Goal: Contribute content

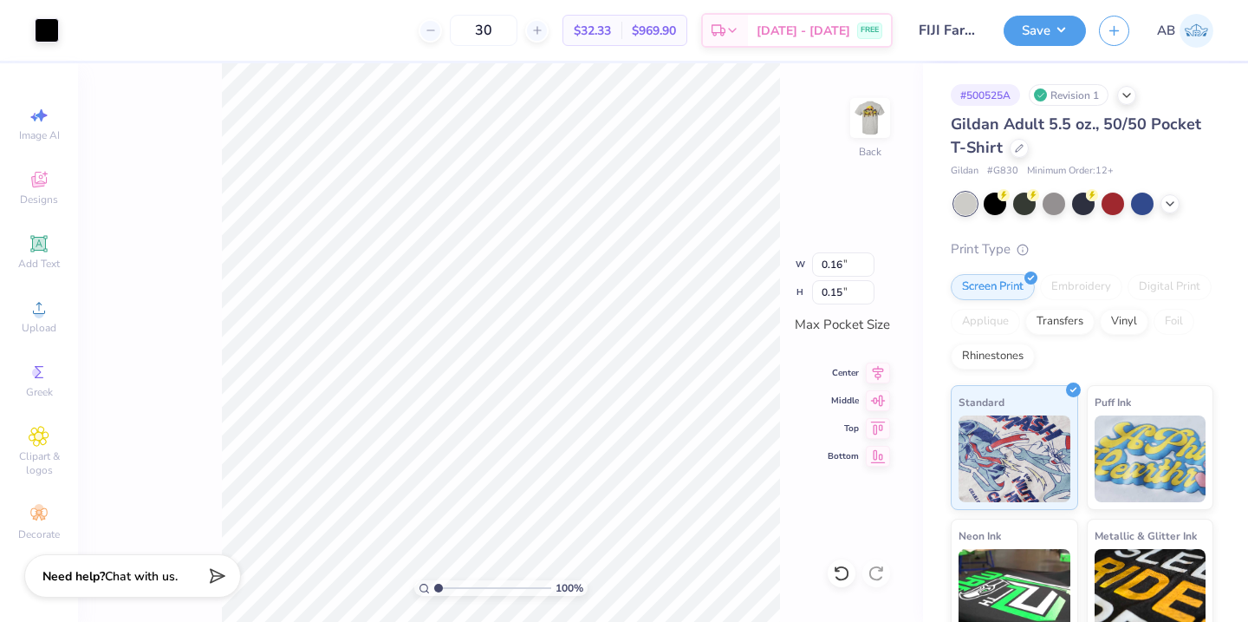
type input "0.15"
type input "0.16"
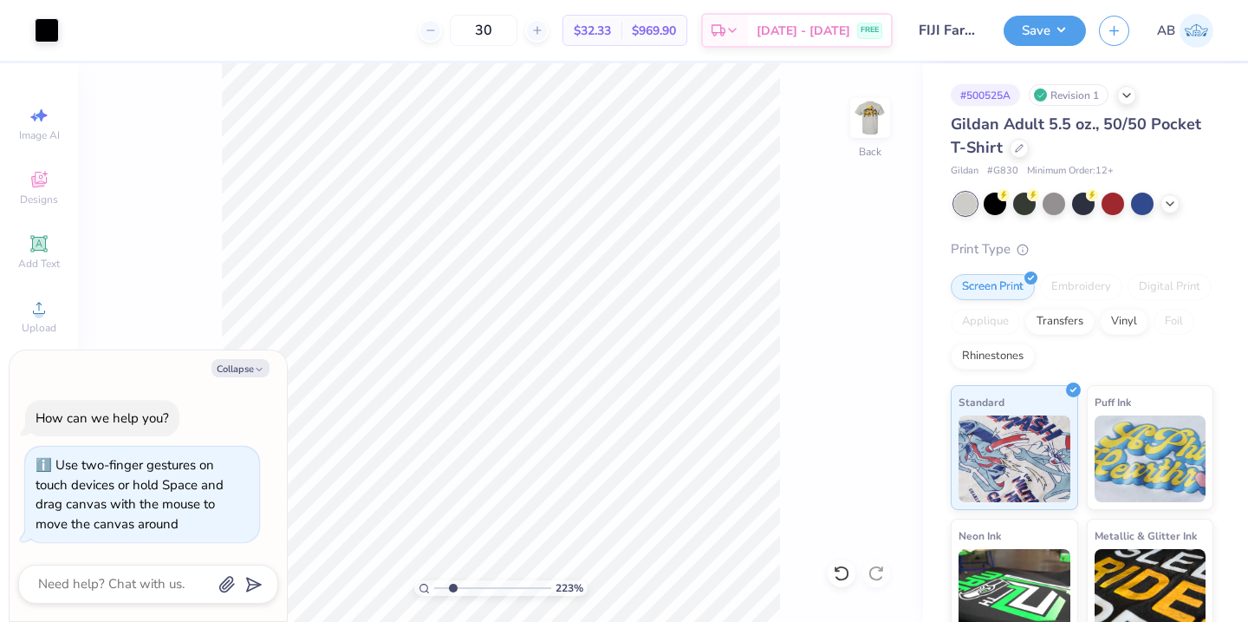
drag, startPoint x: 437, startPoint y: 589, endPoint x: 452, endPoint y: 589, distance: 15.6
type input "2.23"
click at [452, 589] on input "range" at bounding box center [492, 588] width 117 height 16
click at [872, 119] on img at bounding box center [870, 117] width 69 height 69
type textarea "x"
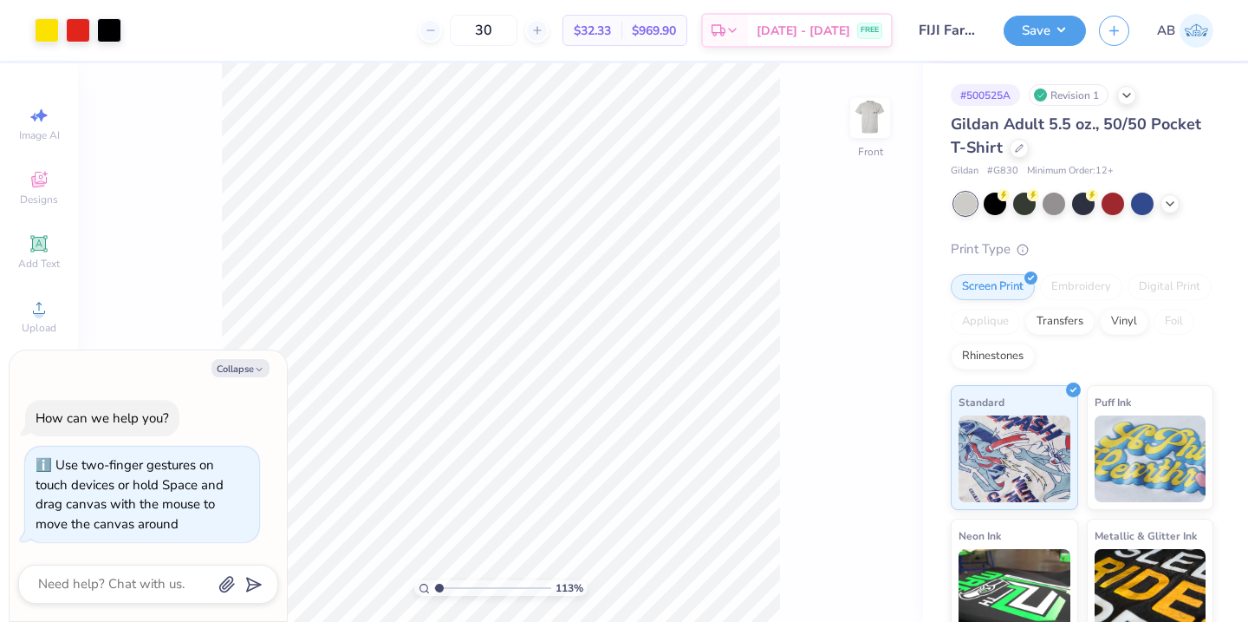
type input "1.14"
drag, startPoint x: 452, startPoint y: 587, endPoint x: 440, endPoint y: 590, distance: 12.6
click at [440, 590] on input "range" at bounding box center [492, 588] width 117 height 16
click at [28, 239] on div "Add Text" at bounding box center [39, 251] width 61 height 51
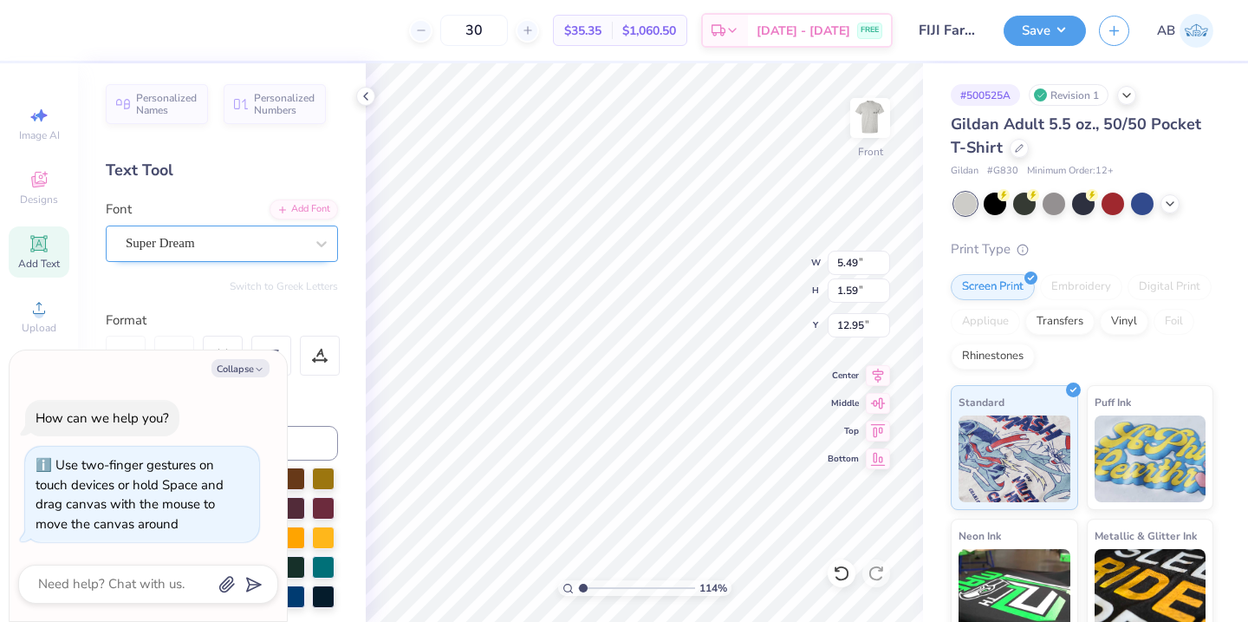
click at [198, 245] on div "Super Dream" at bounding box center [215, 243] width 182 height 27
click at [255, 368] on icon "button" at bounding box center [259, 369] width 10 height 10
type textarea "x"
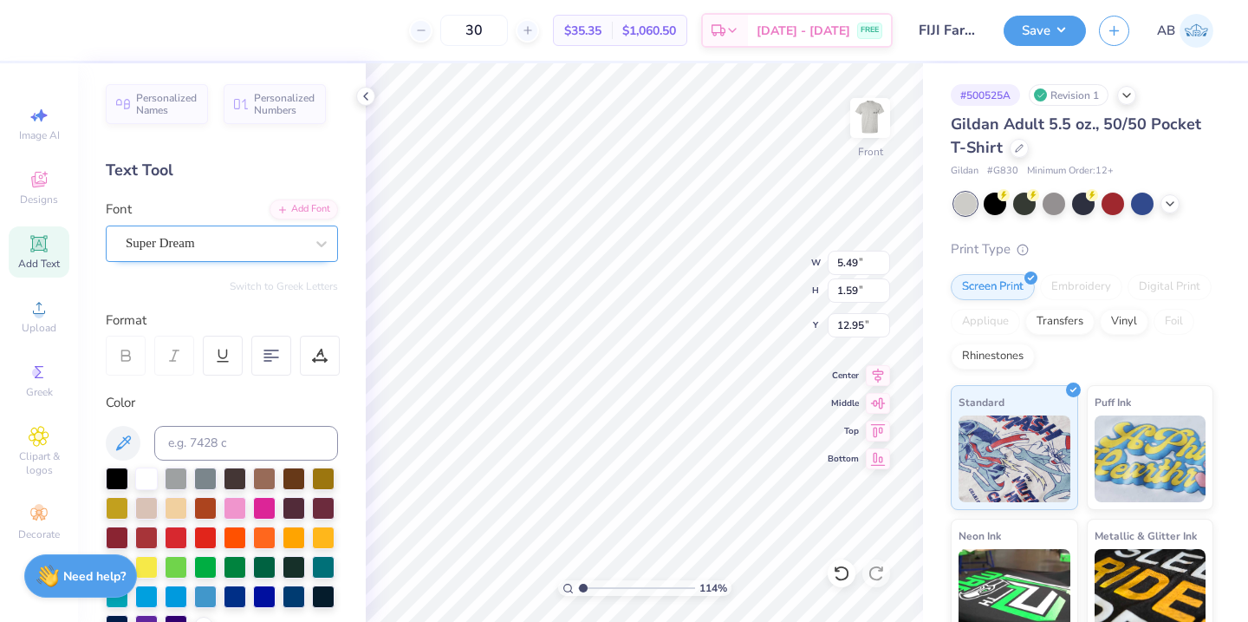
click at [246, 250] on div "Super Dream" at bounding box center [215, 243] width 182 height 27
type input "c"
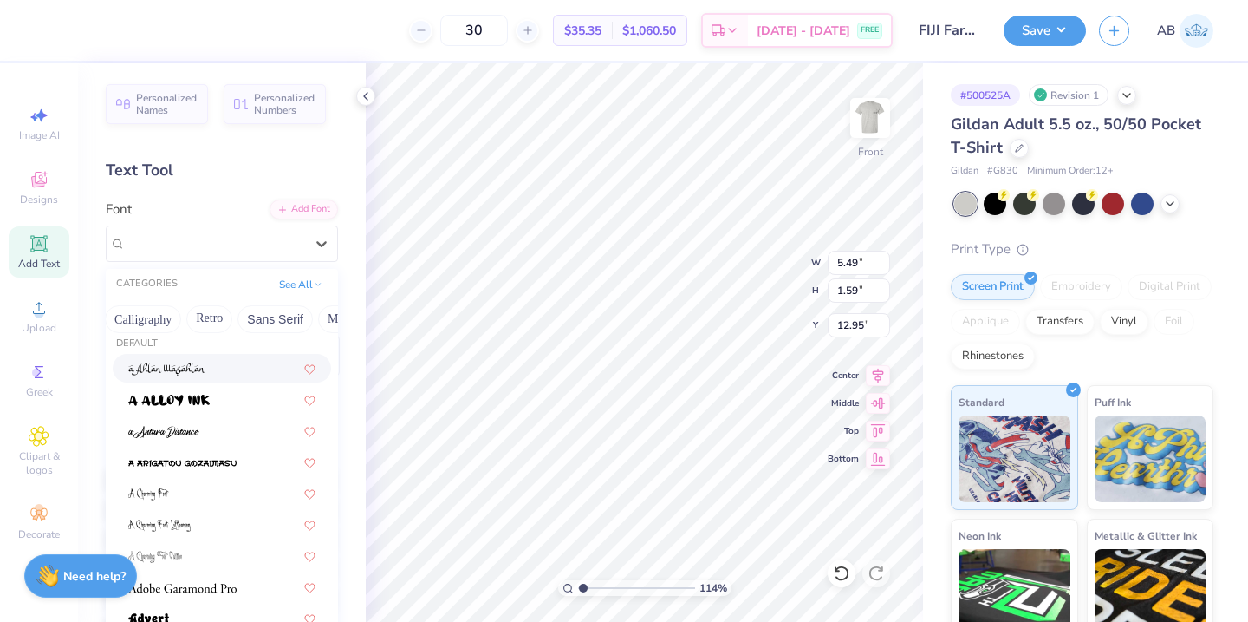
scroll to position [0, 303]
click at [135, 319] on button "Calligraphy" at bounding box center [127, 319] width 76 height 28
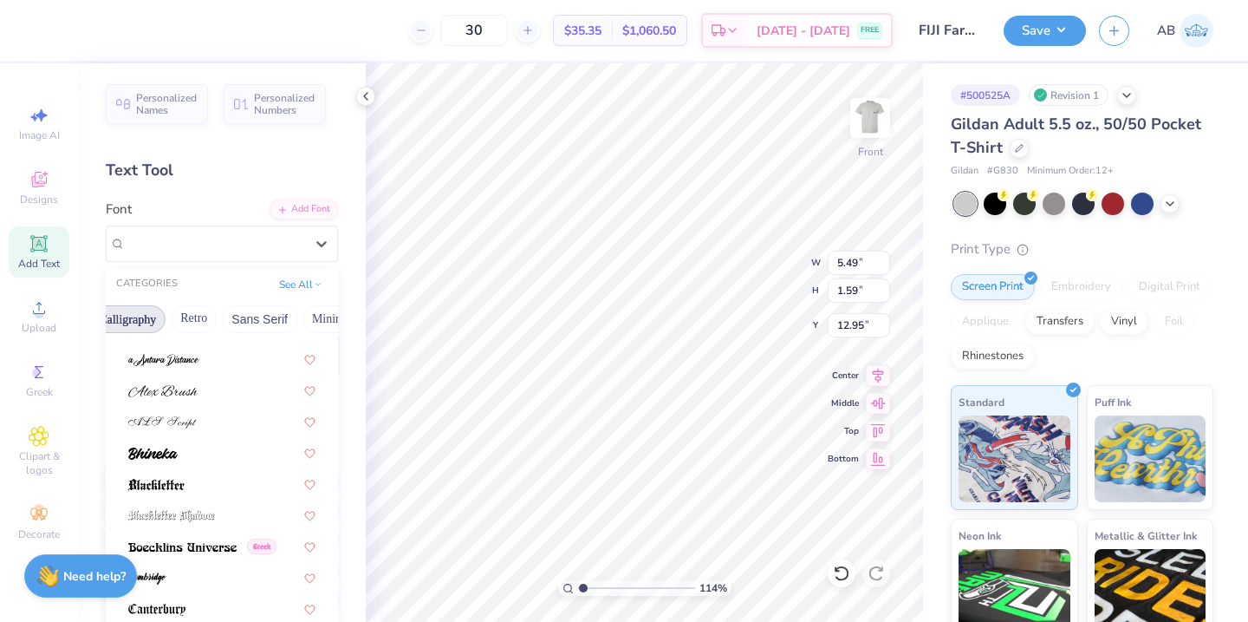
scroll to position [0, 0]
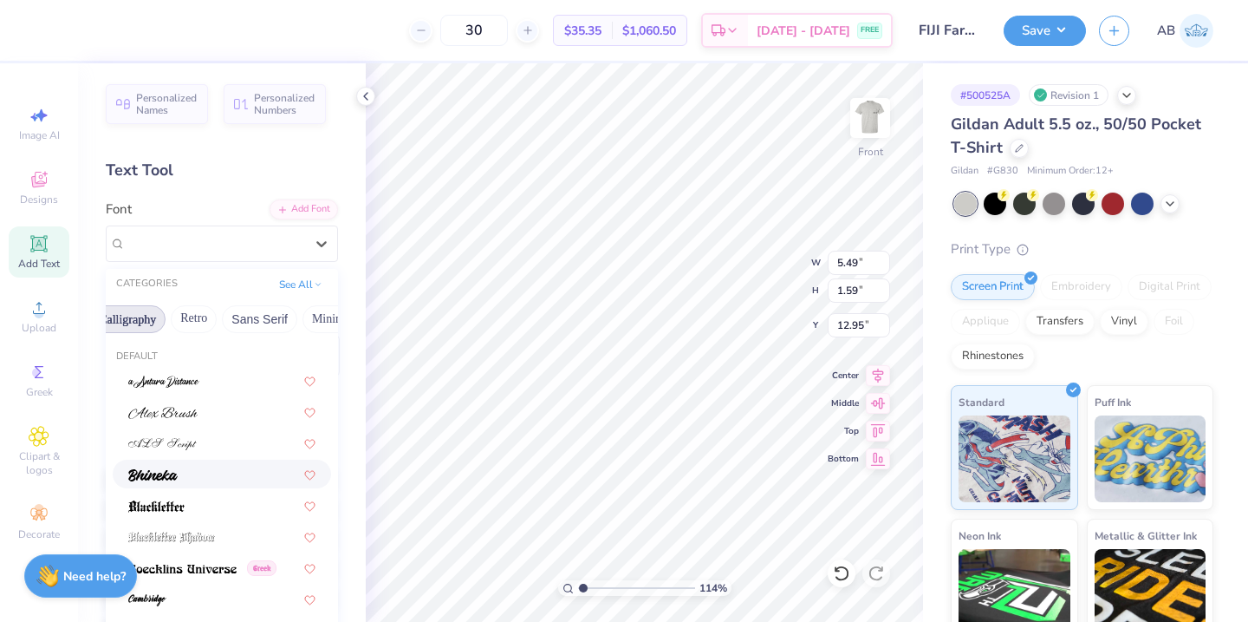
click at [191, 479] on div at bounding box center [221, 474] width 187 height 18
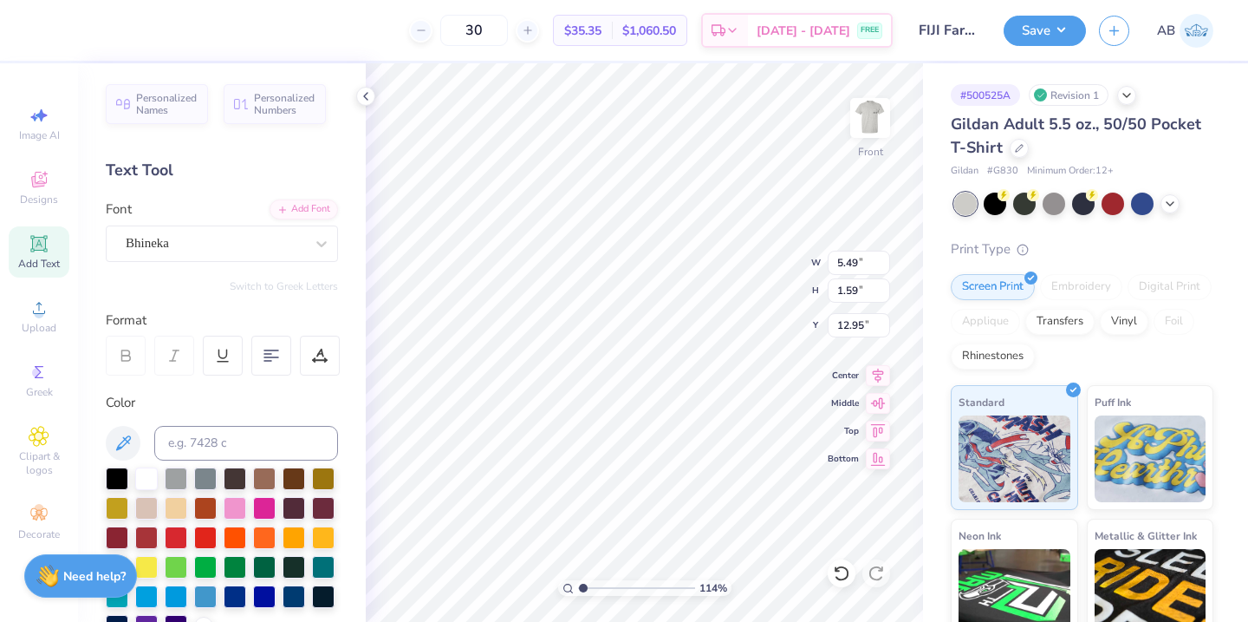
type input "3.81"
type input "1.74"
type input "12.88"
type textarea "Farmhouse 2025"
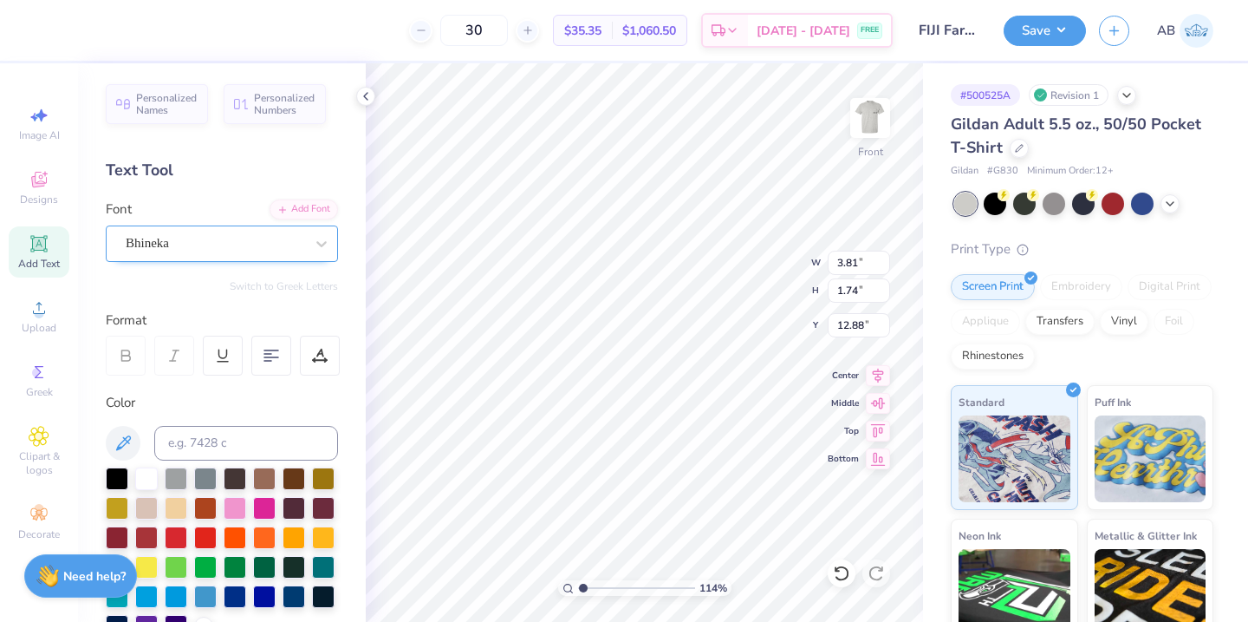
click at [173, 251] on div "Bhineka" at bounding box center [215, 243] width 182 height 27
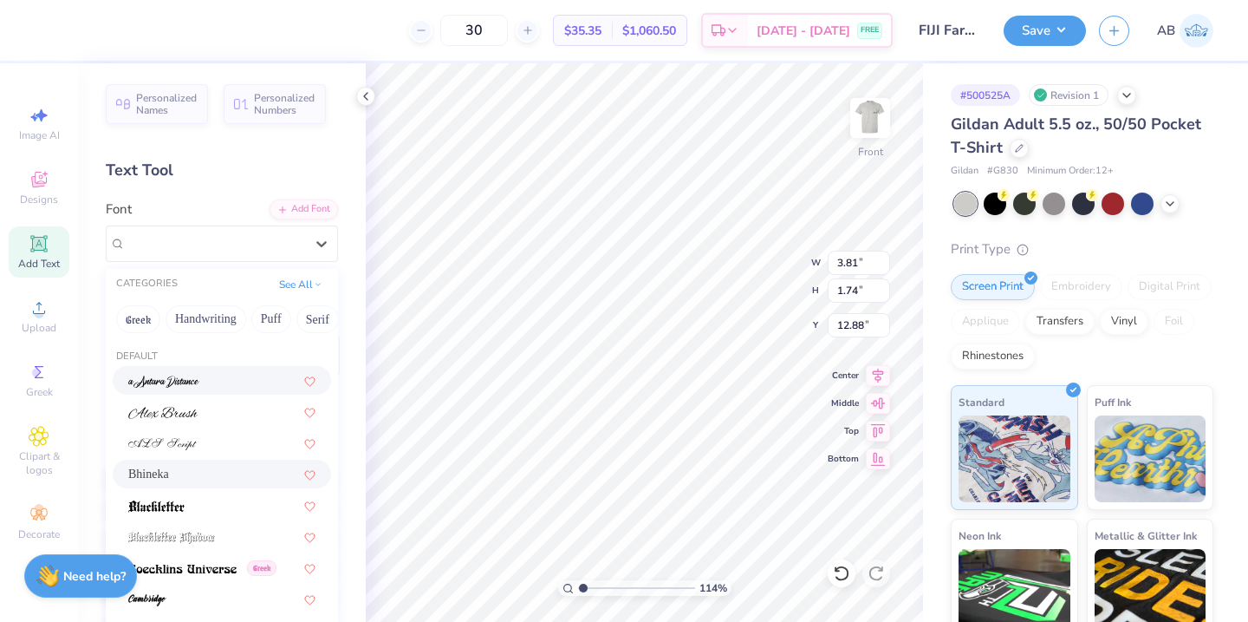
click at [178, 385] on img at bounding box center [163, 381] width 71 height 12
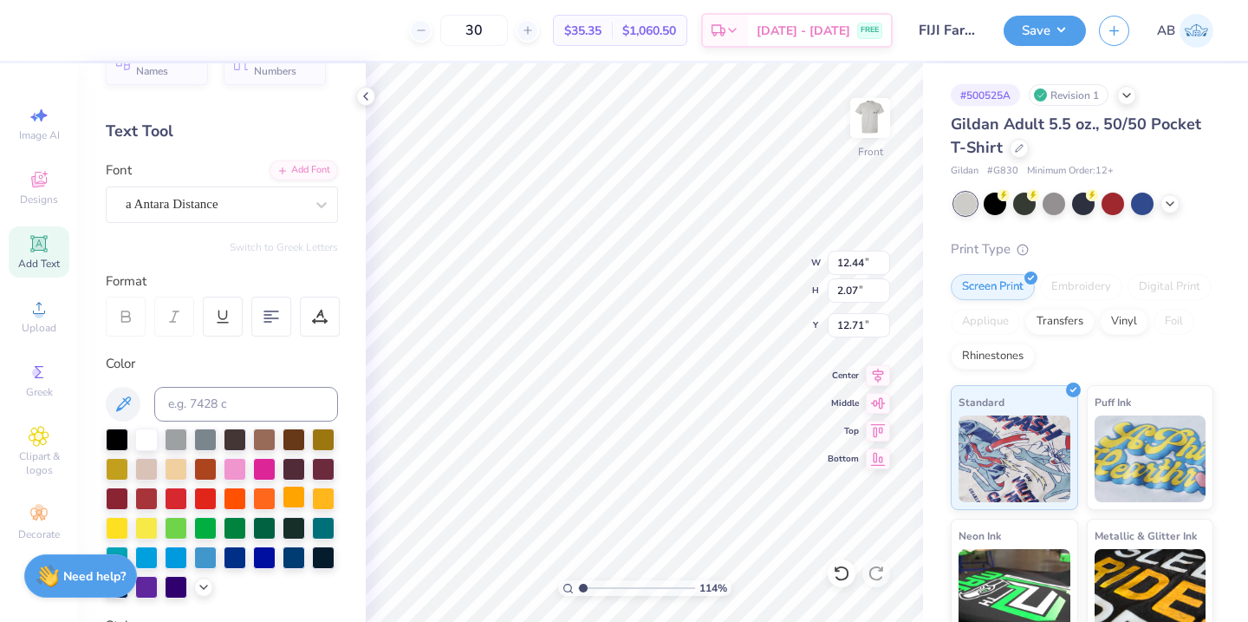
scroll to position [62, 0]
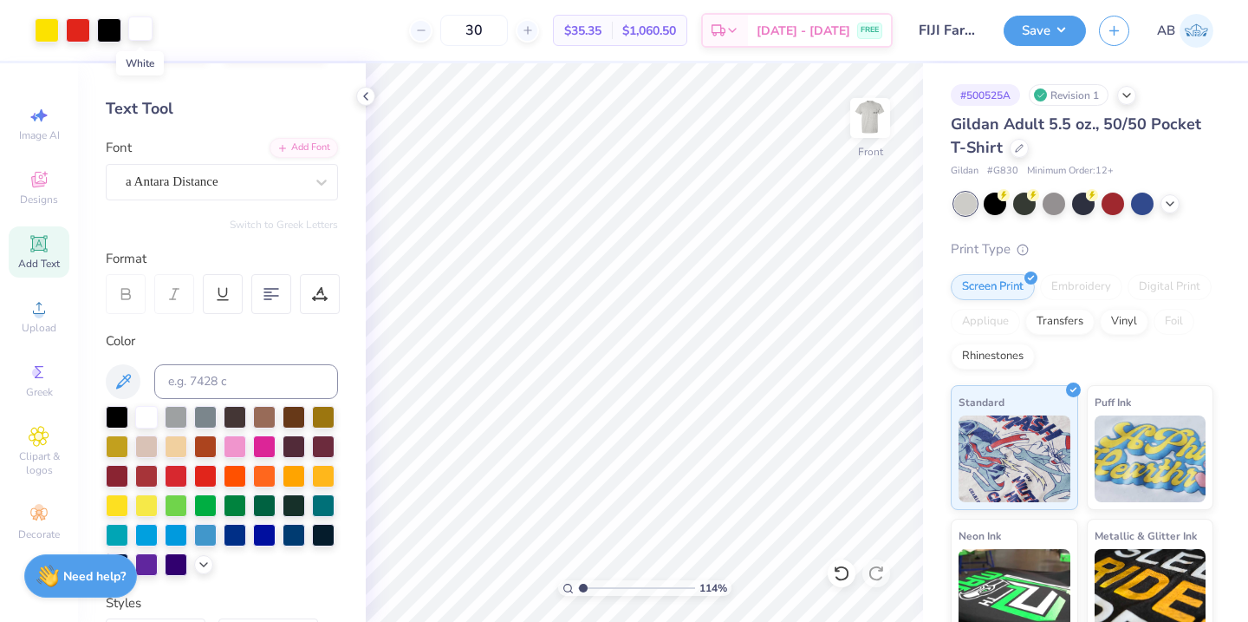
click at [139, 37] on div at bounding box center [140, 28] width 24 height 24
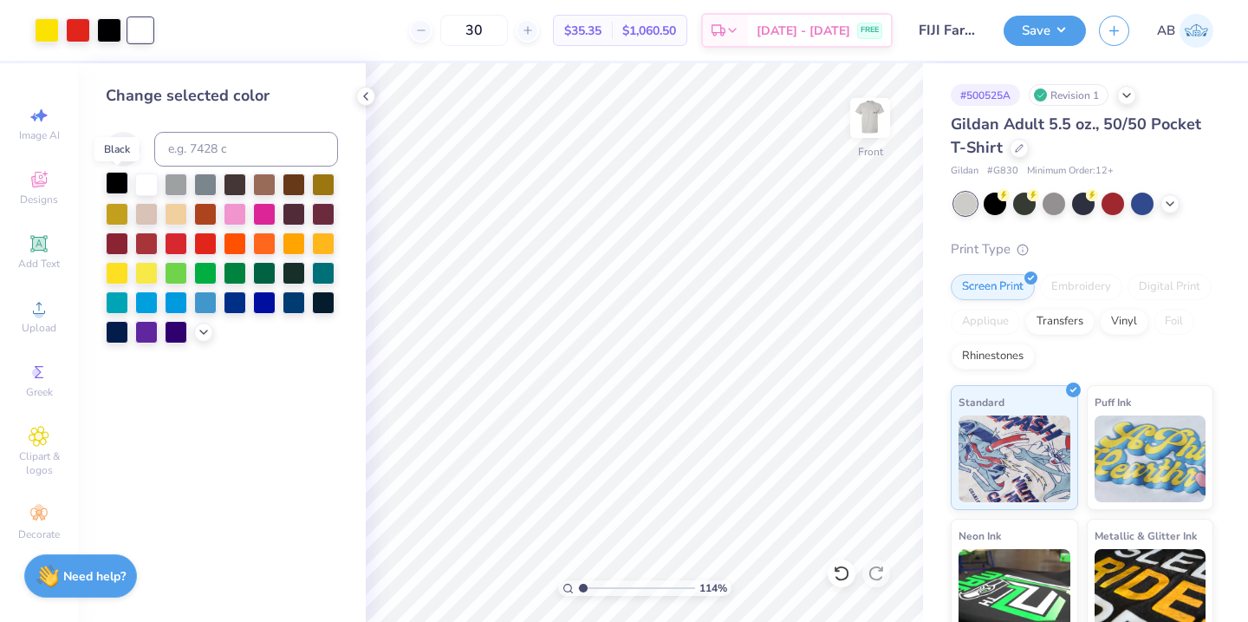
click at [117, 179] on div at bounding box center [117, 183] width 23 height 23
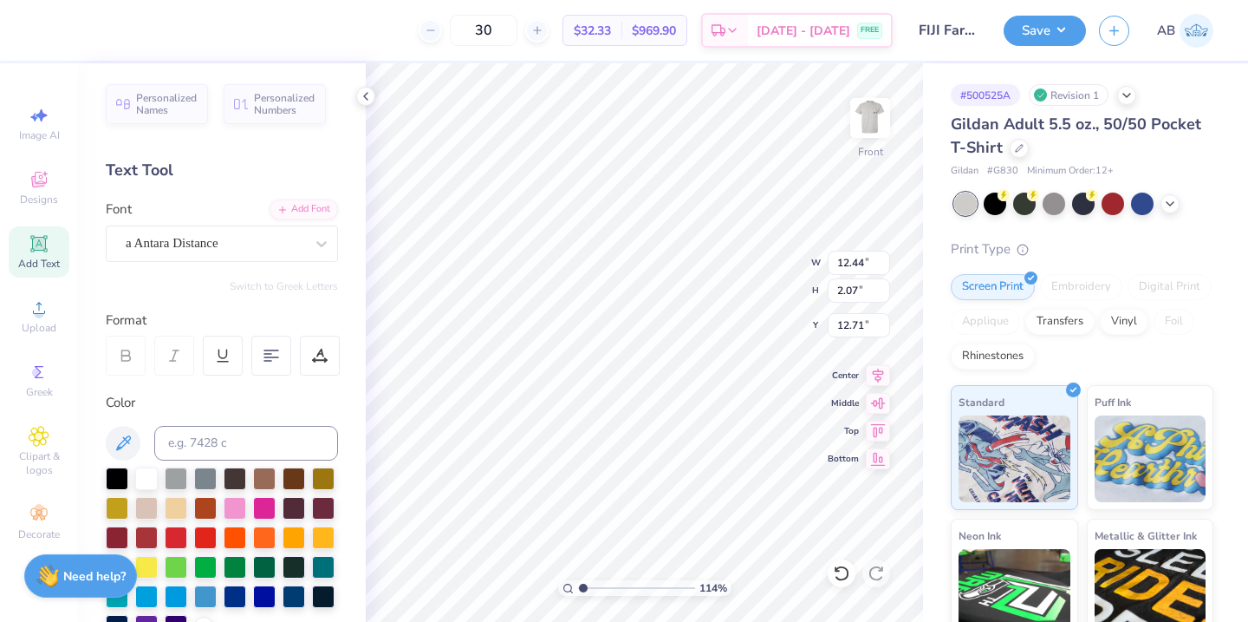
type input "9.87"
type input "1.64"
type input "12.93"
click at [283, 233] on div "a Antara Distance" at bounding box center [215, 243] width 182 height 27
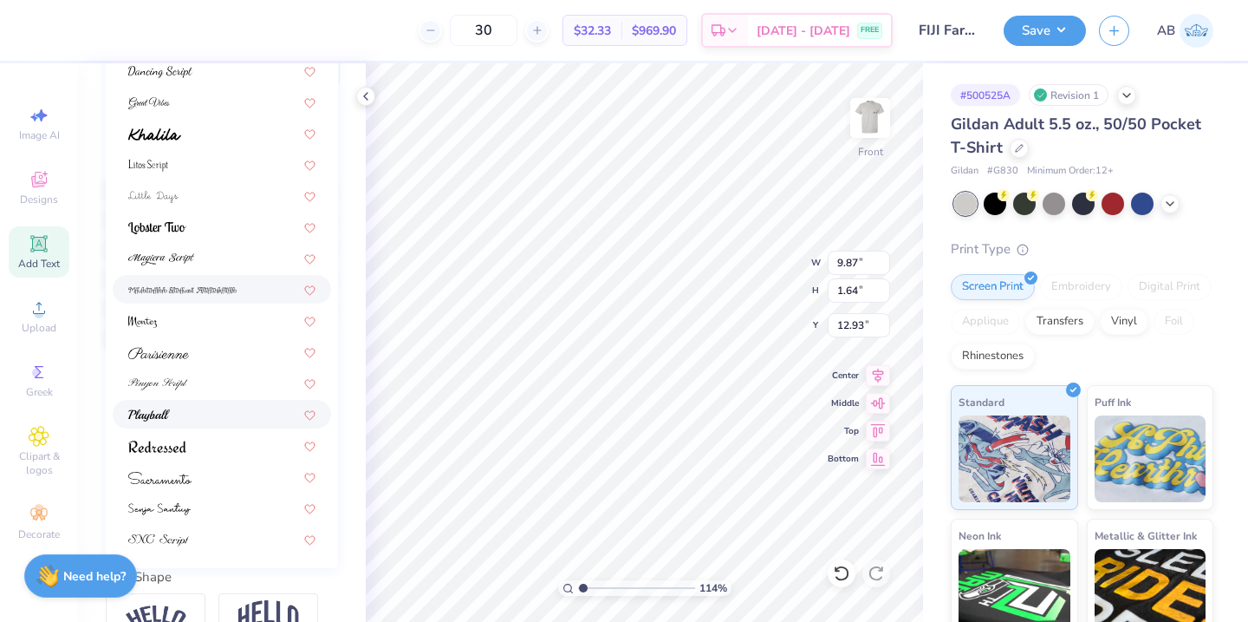
scroll to position [324, 0]
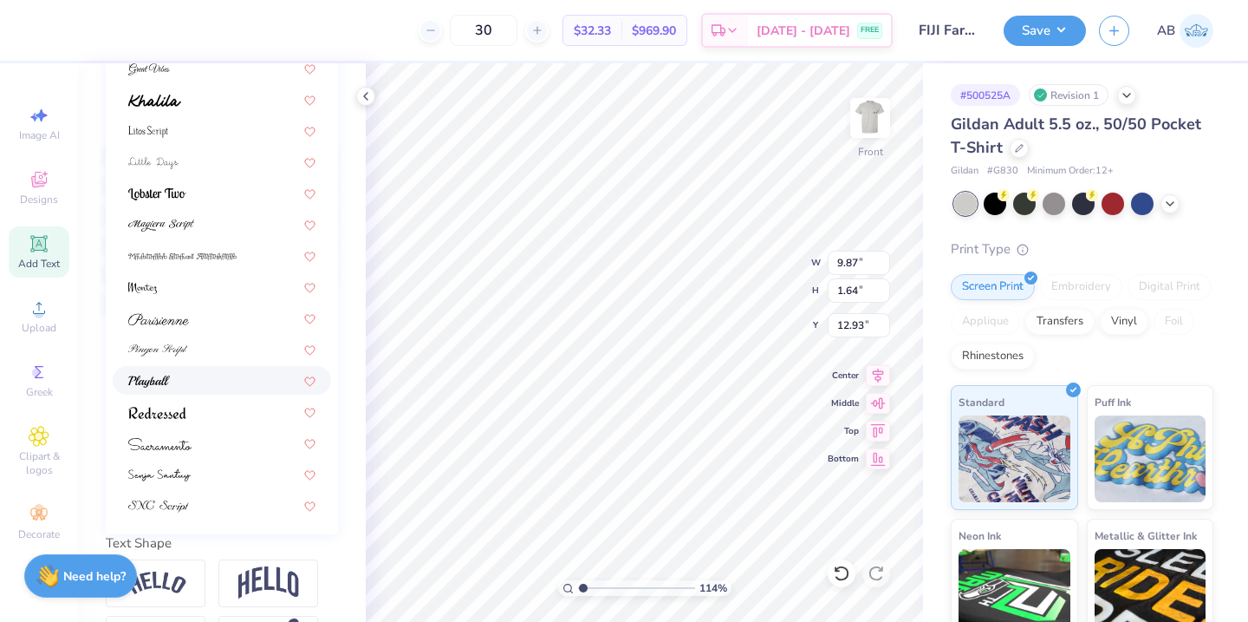
click at [171, 388] on div at bounding box center [221, 380] width 187 height 18
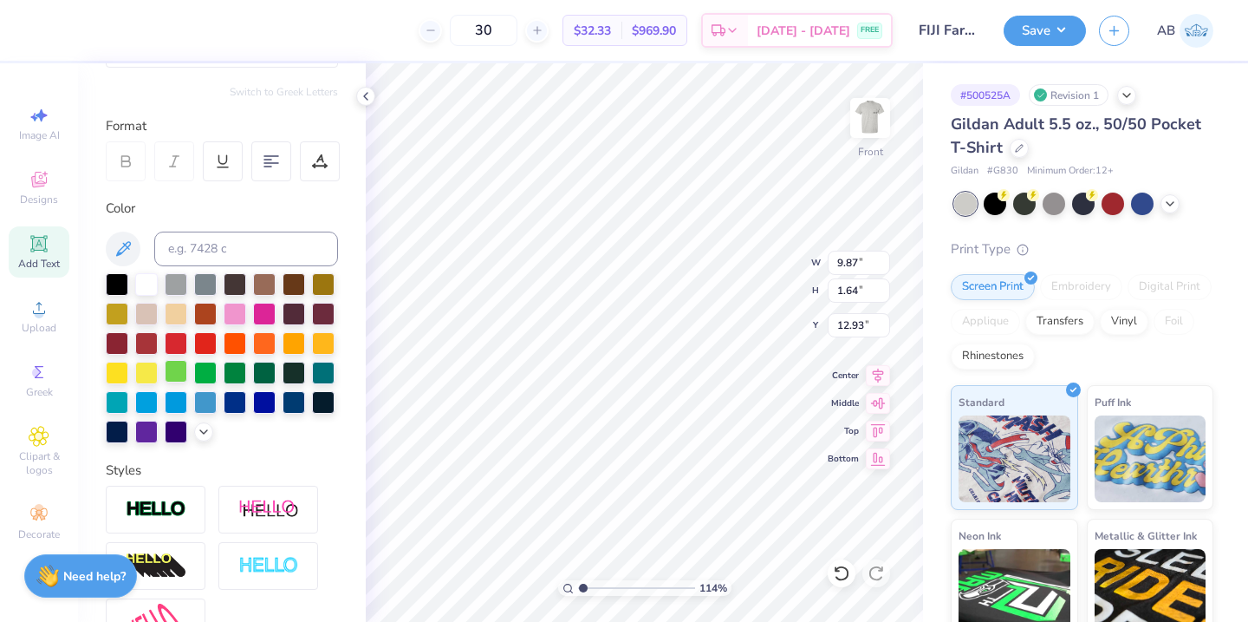
scroll to position [0, 0]
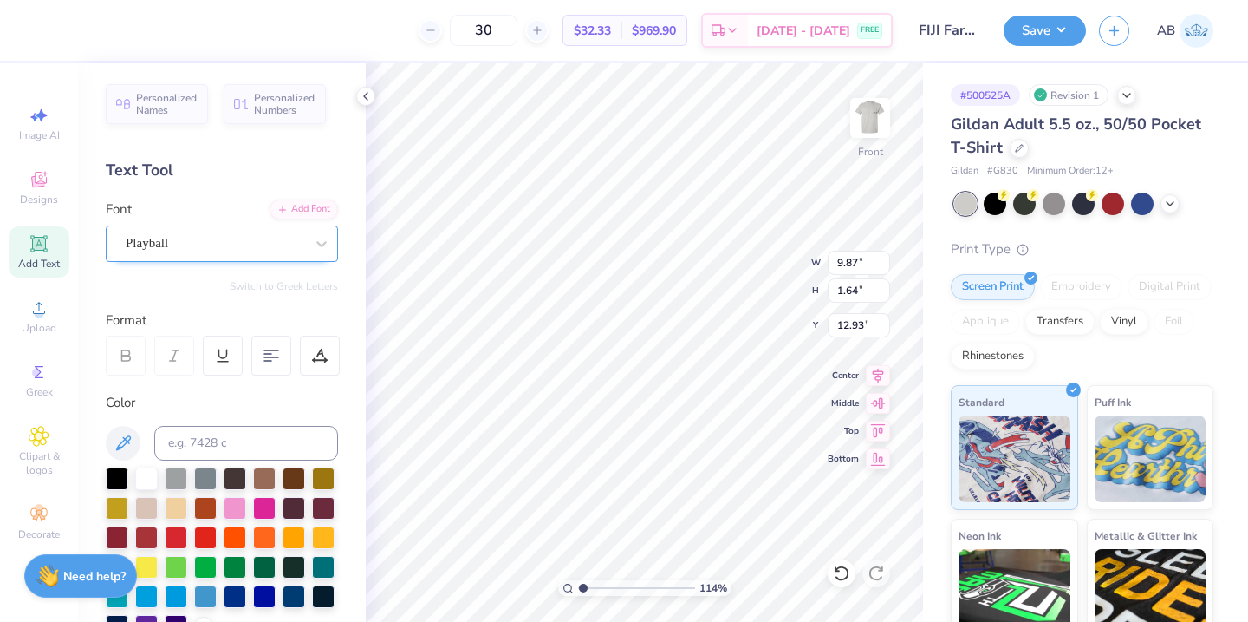
click at [189, 243] on div "Playball" at bounding box center [215, 243] width 182 height 27
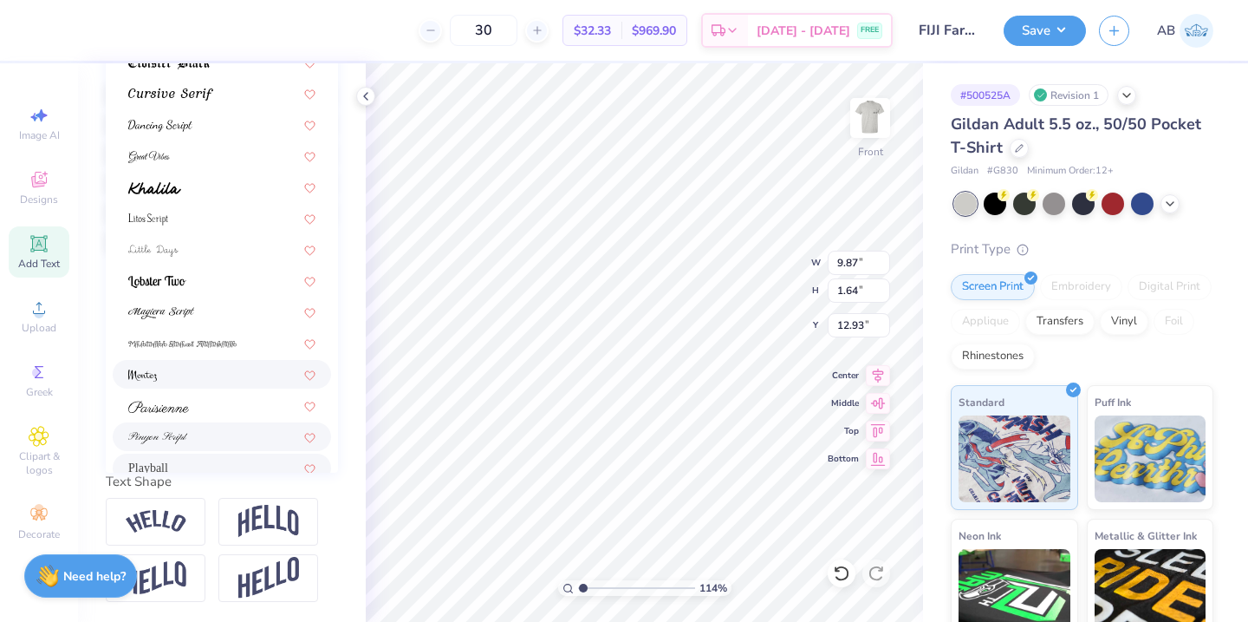
scroll to position [273, 0]
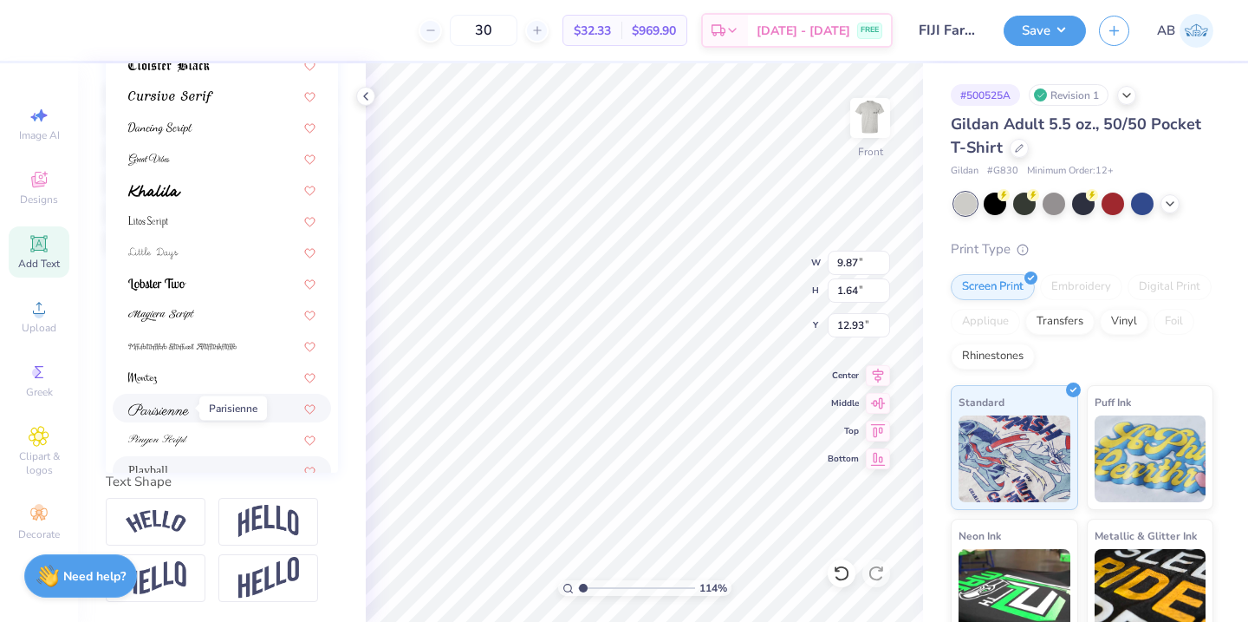
click at [173, 408] on img at bounding box center [158, 409] width 61 height 12
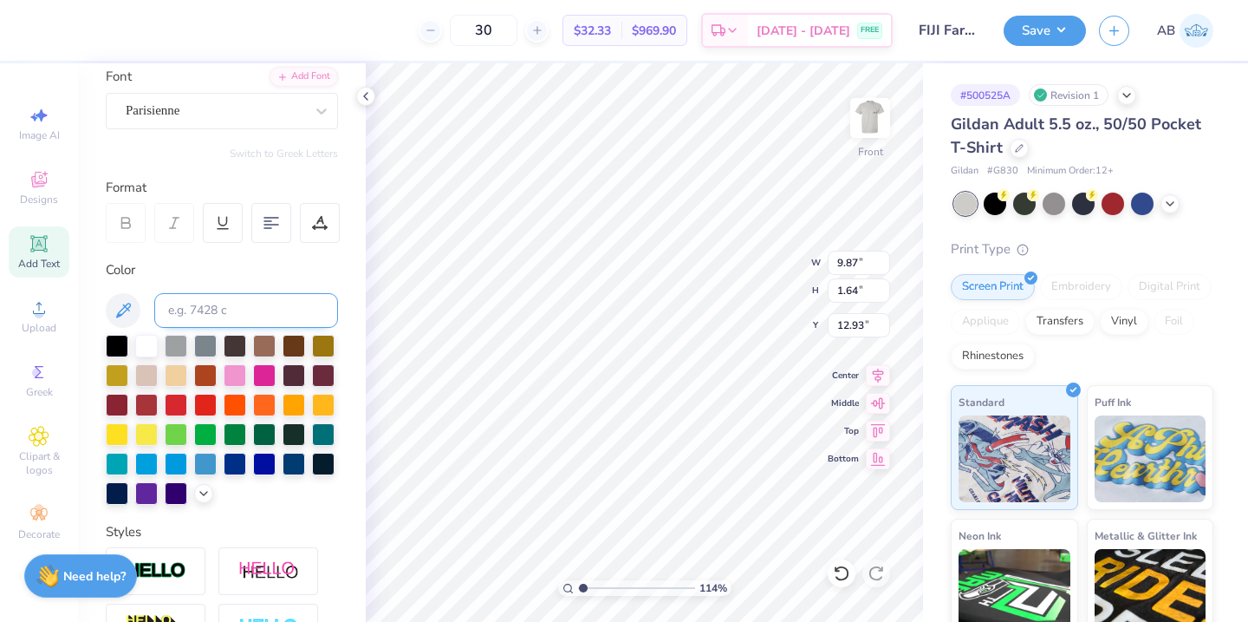
scroll to position [70, 0]
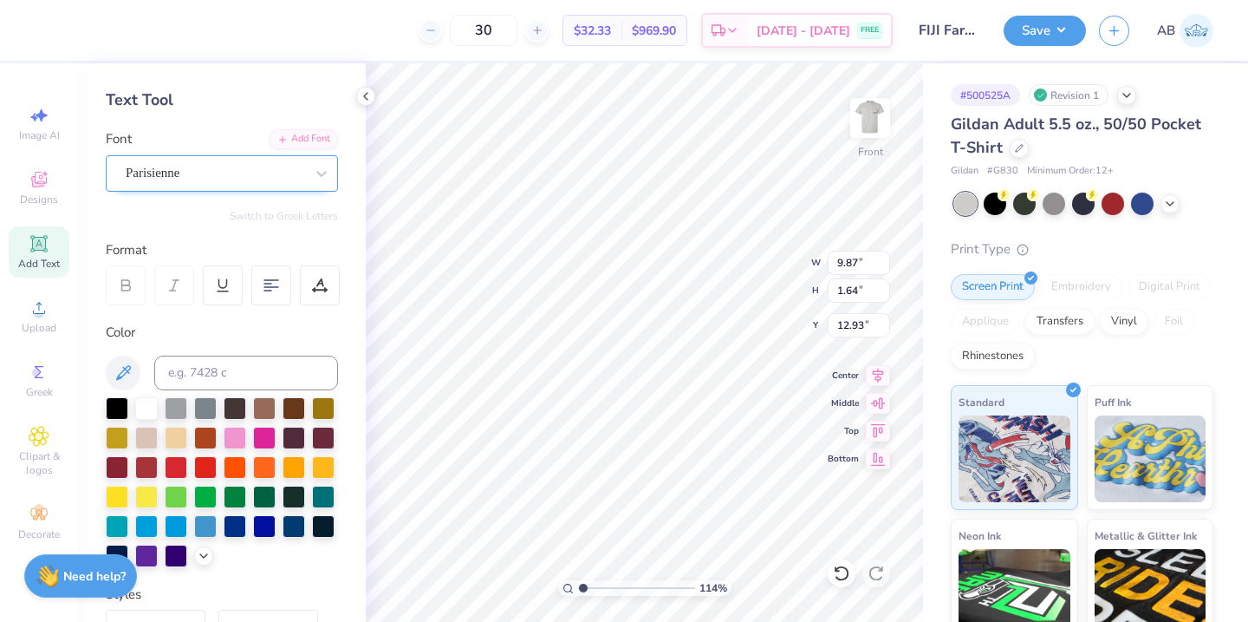
click at [168, 169] on div "Parisienne" at bounding box center [215, 173] width 182 height 27
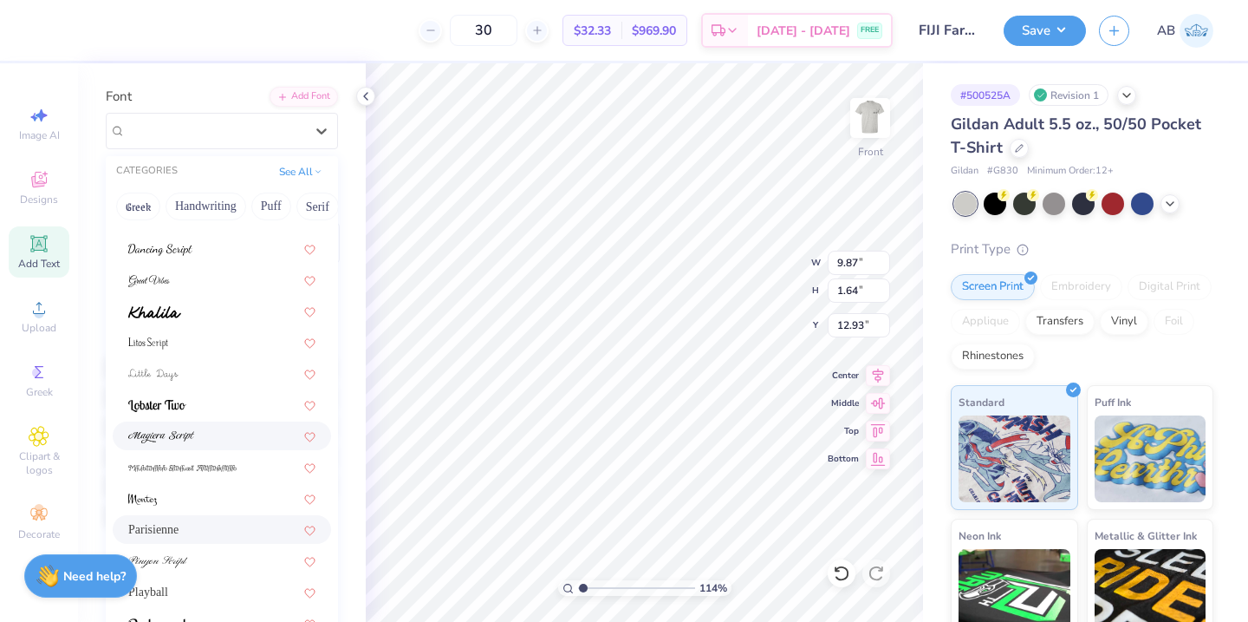
scroll to position [126, 0]
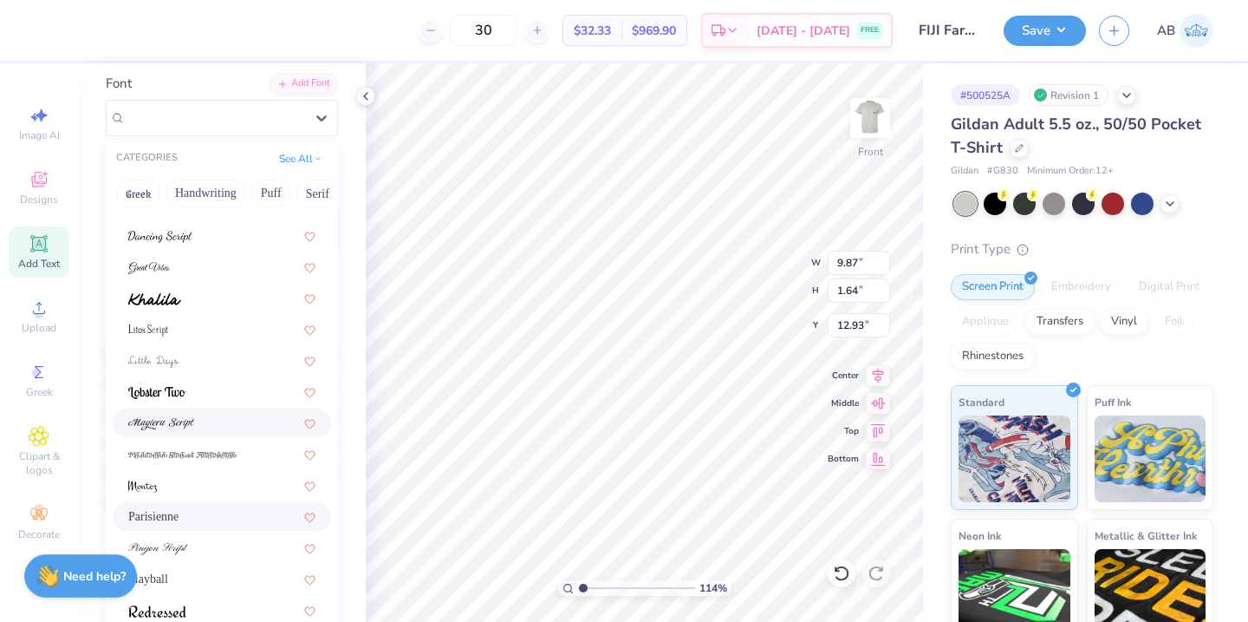
click at [178, 421] on img at bounding box center [161, 424] width 66 height 12
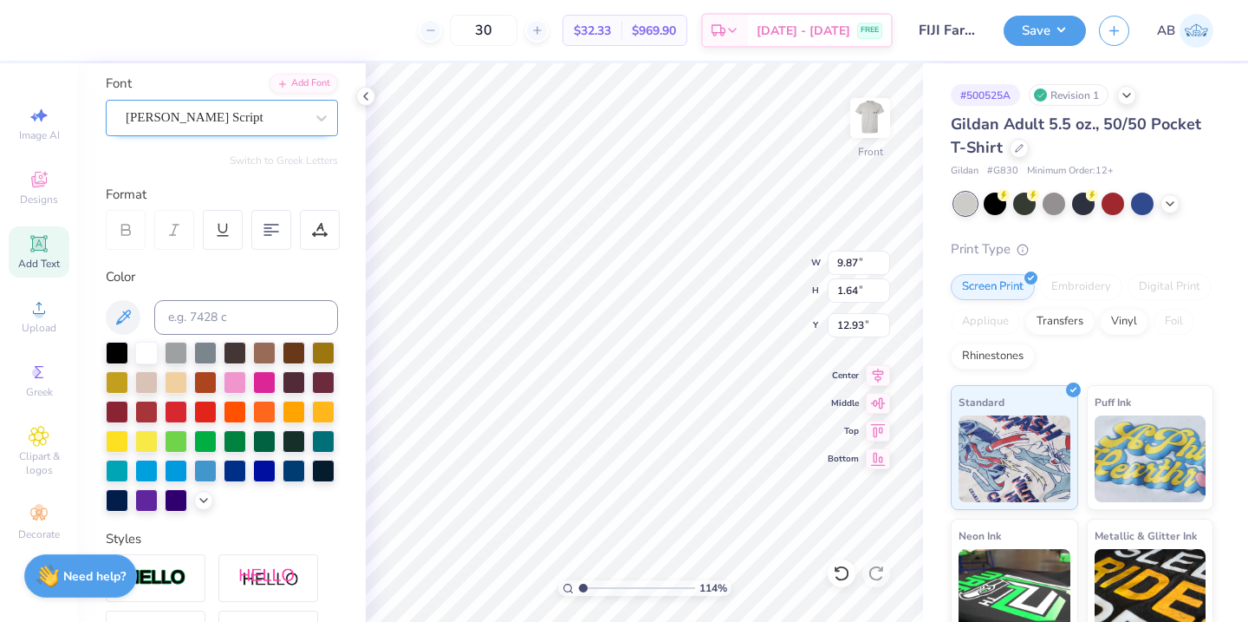
click at [236, 105] on div "[PERSON_NAME] Script" at bounding box center [215, 117] width 182 height 27
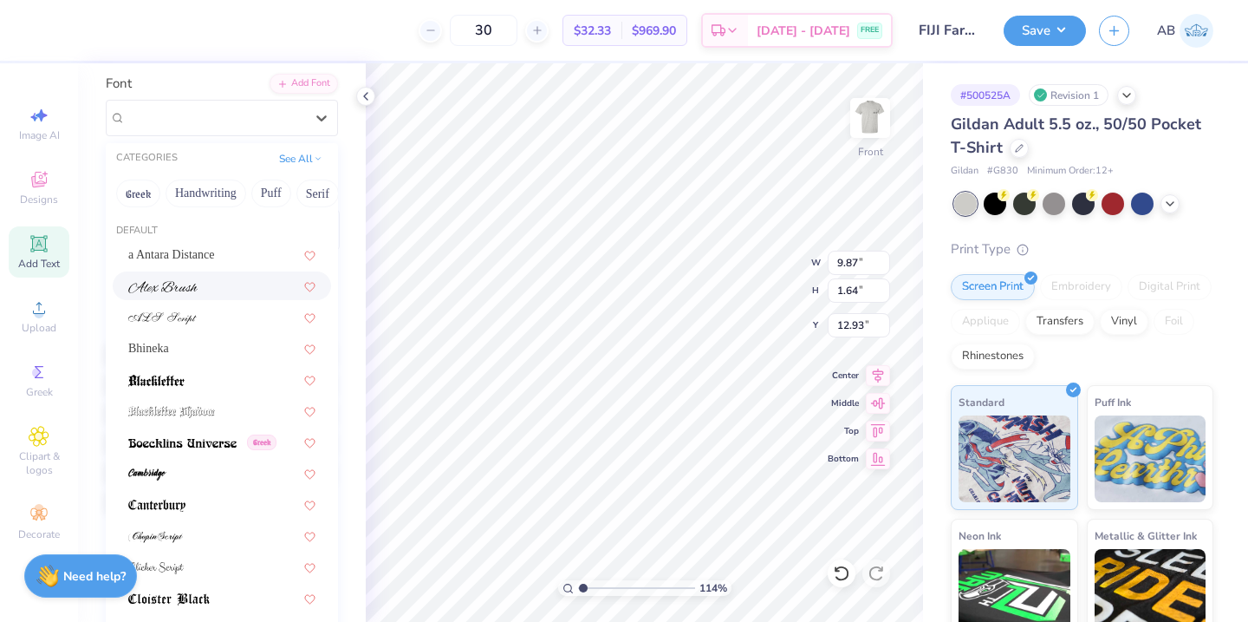
click at [179, 288] on img at bounding box center [162, 287] width 69 height 12
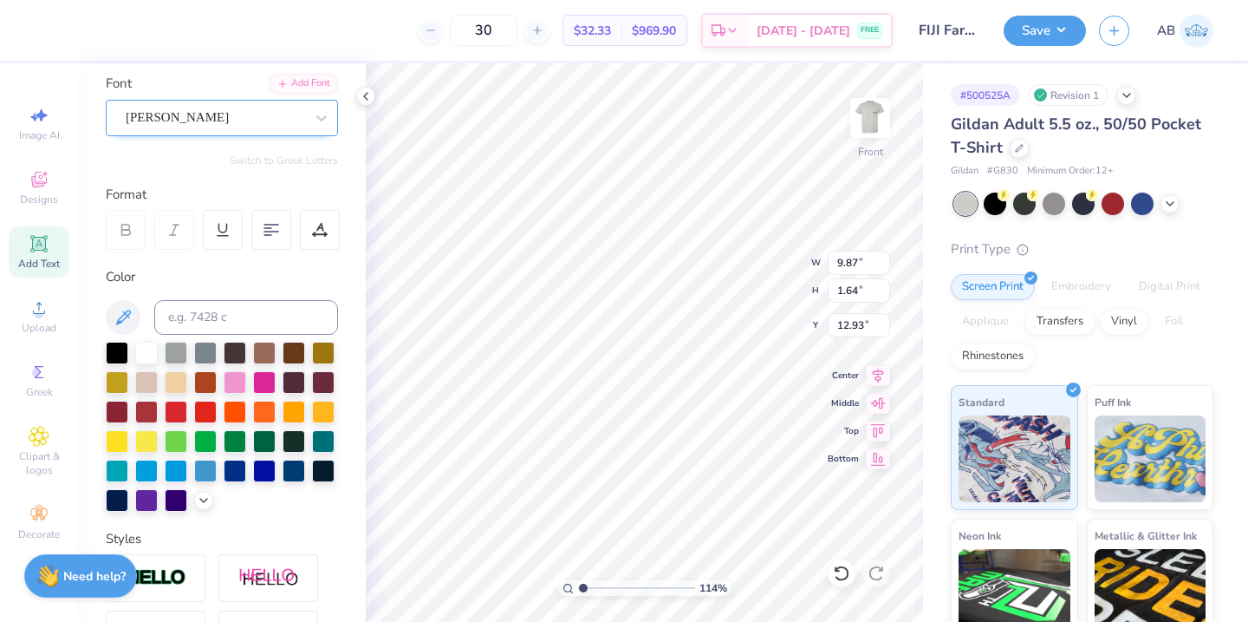
click at [238, 133] on div "[PERSON_NAME]" at bounding box center [222, 118] width 232 height 36
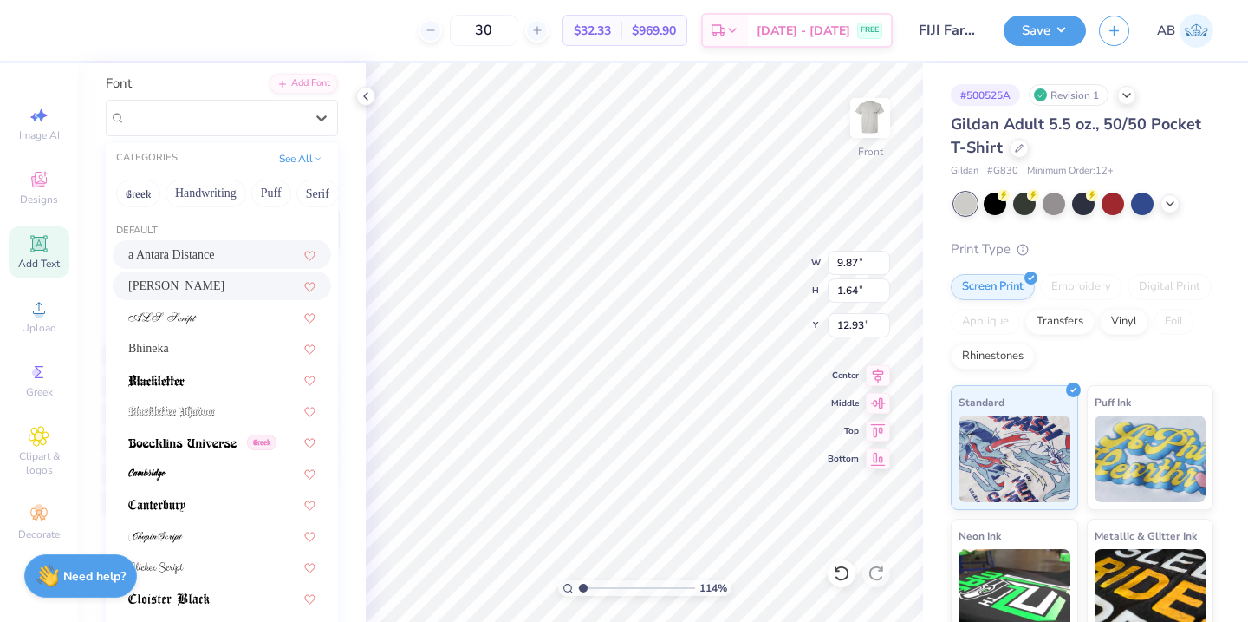
click at [205, 260] on div "a Antara Distance" at bounding box center [221, 254] width 187 height 18
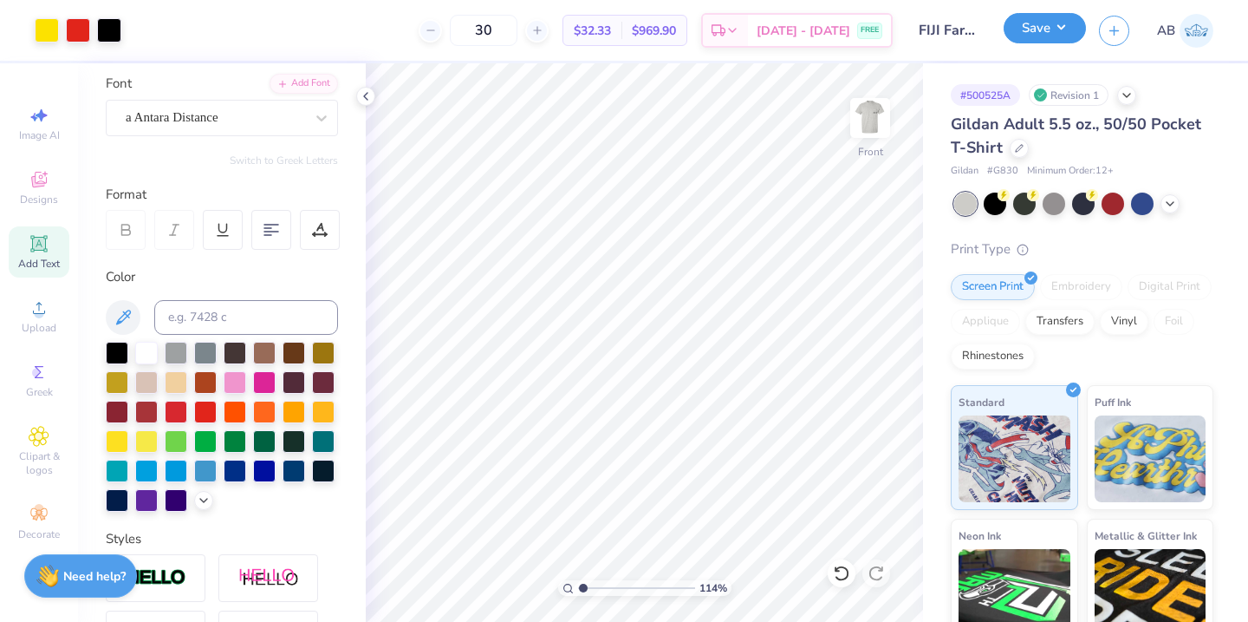
click at [1061, 31] on button "Save" at bounding box center [1045, 28] width 82 height 30
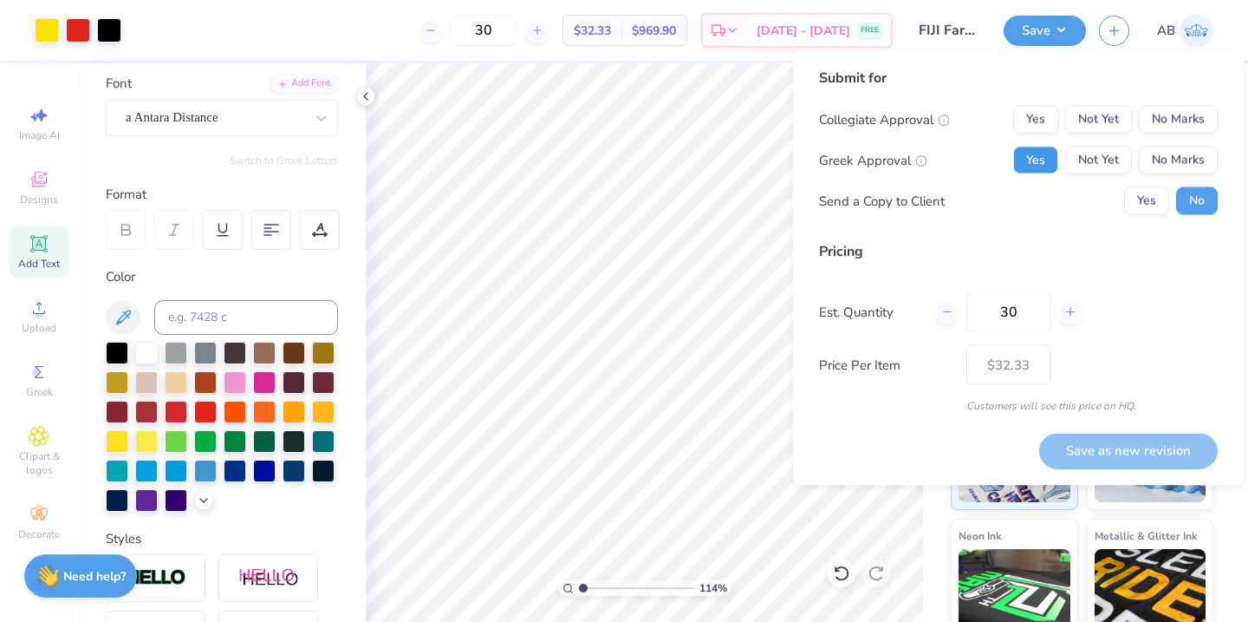
click at [1047, 162] on button "Yes" at bounding box center [1035, 160] width 45 height 28
click at [1152, 121] on button "No Marks" at bounding box center [1178, 120] width 79 height 28
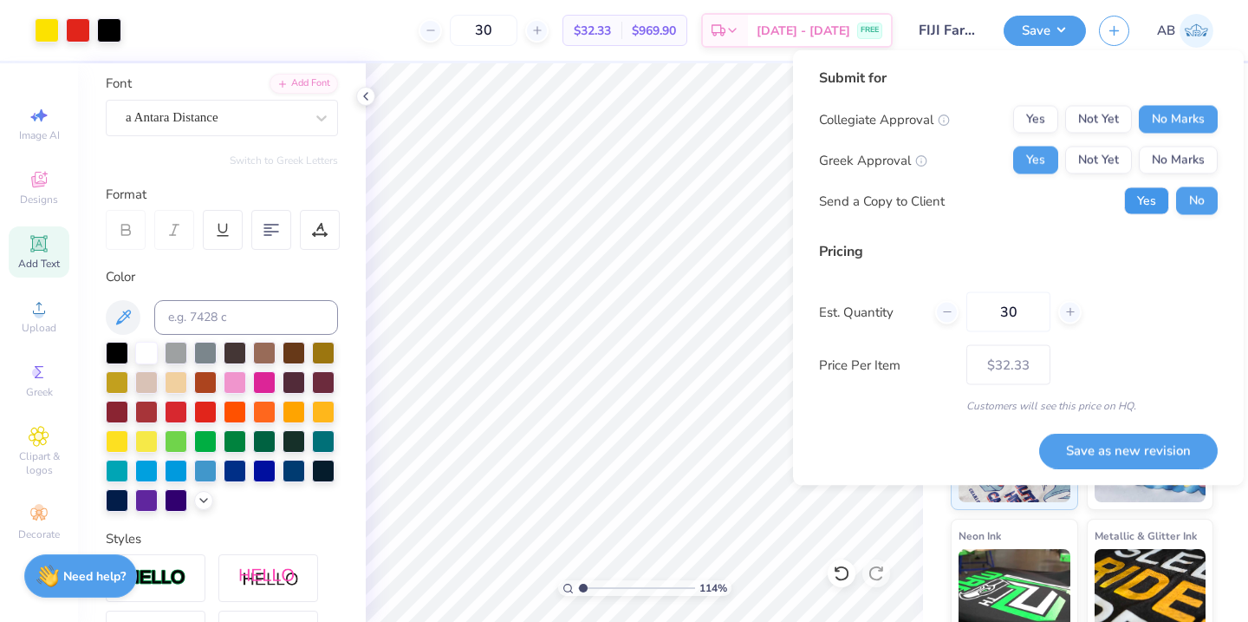
click at [1134, 205] on button "Yes" at bounding box center [1146, 201] width 45 height 28
click at [1140, 456] on button "Save as new revision" at bounding box center [1128, 451] width 179 height 36
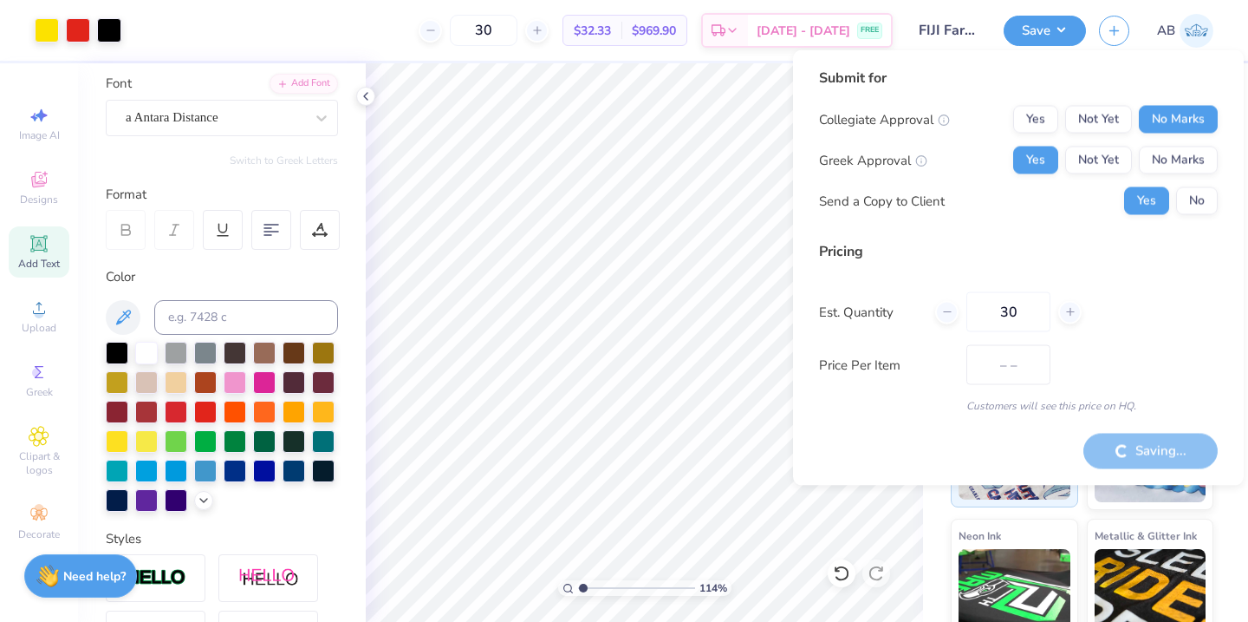
type input "$32.33"
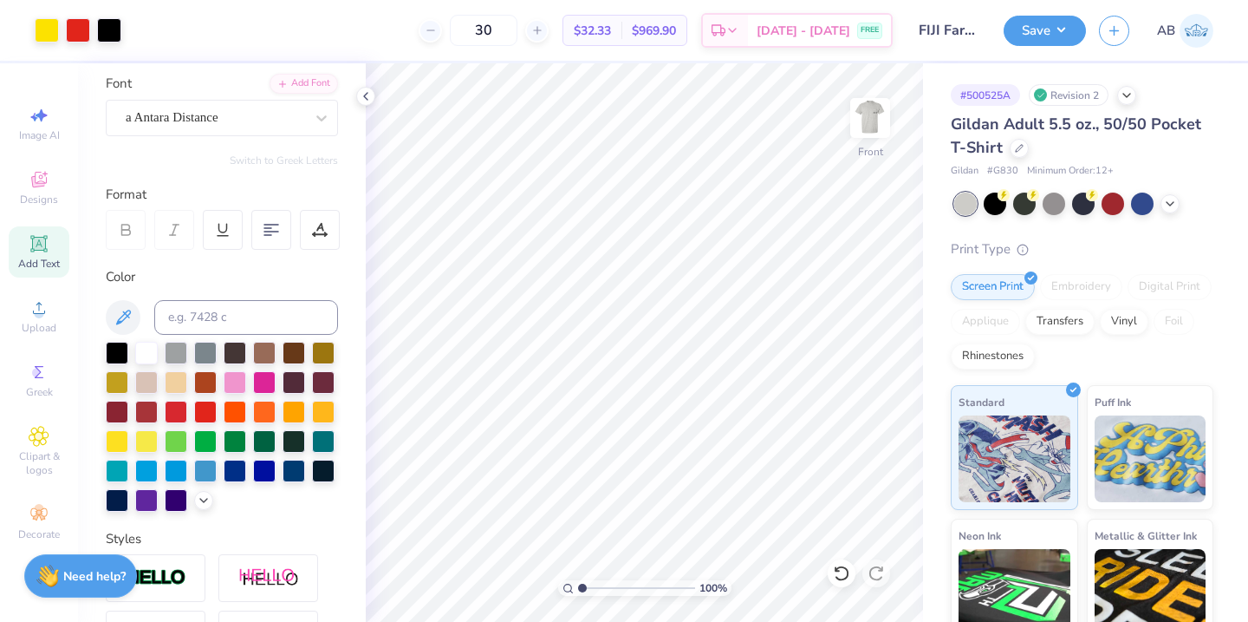
type input "1"
click at [554, 586] on div "100 %" at bounding box center [645, 342] width 558 height 558
click at [872, 115] on img at bounding box center [870, 117] width 69 height 69
